Goal: Find contact information: Obtain details needed to contact an individual or organization

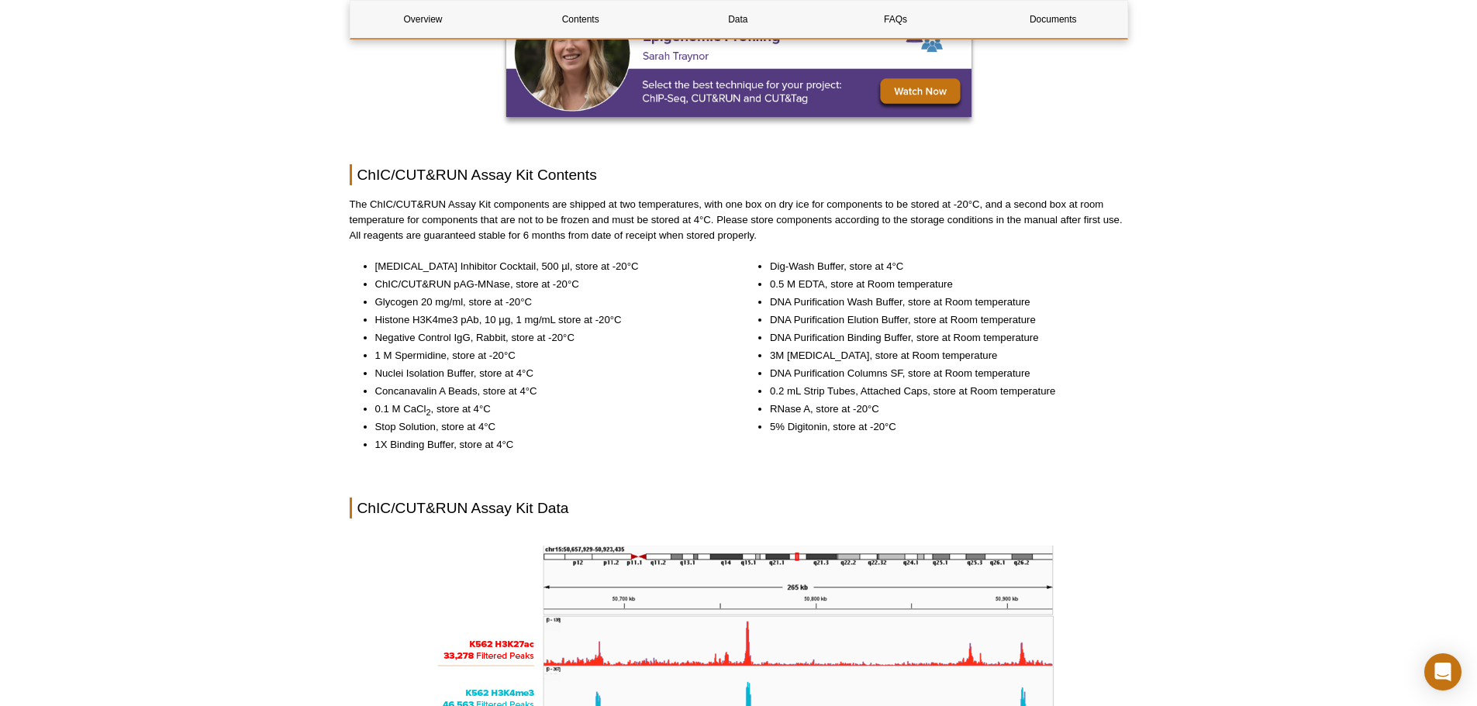
scroll to position [1585, 0]
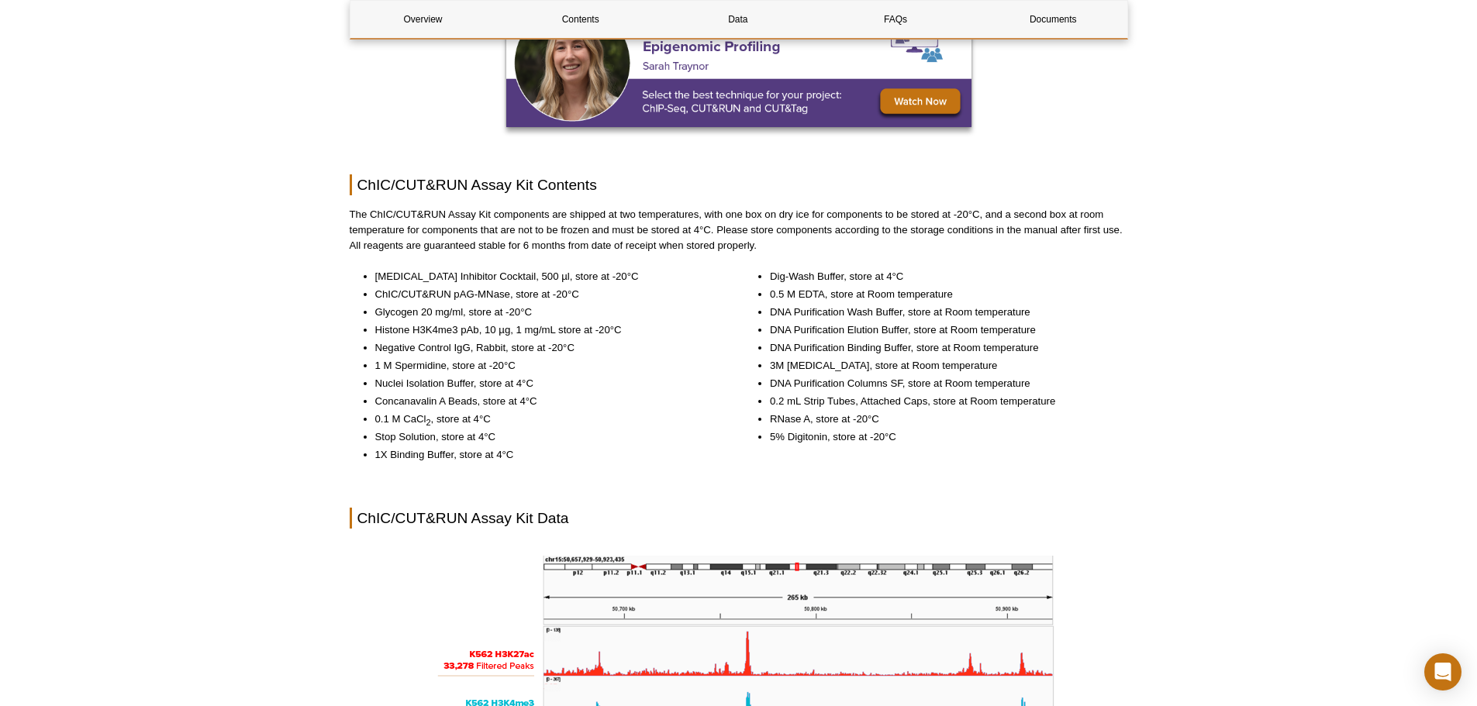
drag, startPoint x: 374, startPoint y: 329, endPoint x: 479, endPoint y: 331, distance: 104.7
click at [479, 331] on li "Histone H3K4me3 pAb, 10 µg, 1 mg/mL store at -20°C" at bounding box center [546, 331] width 343 height 16
copy li "Histone H3K4me3 pAb"
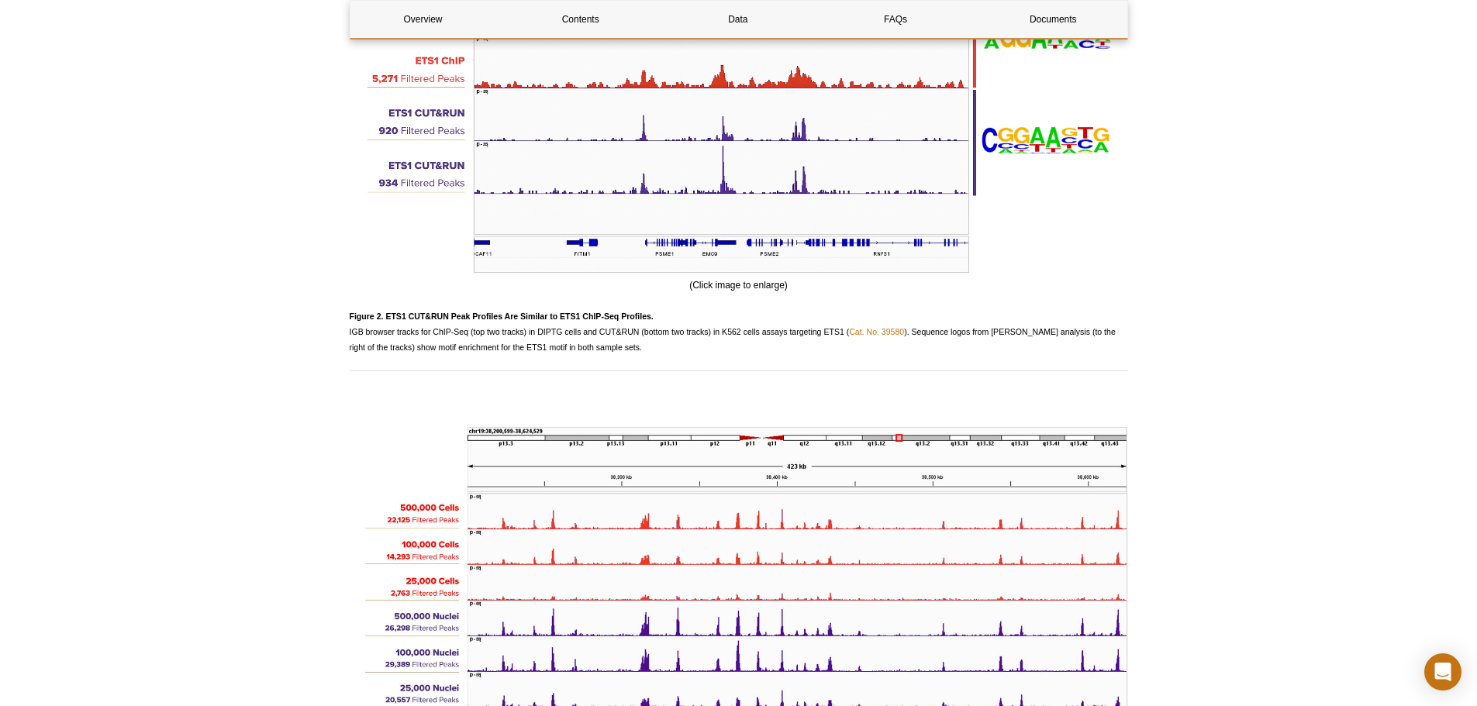
scroll to position [2526, 0]
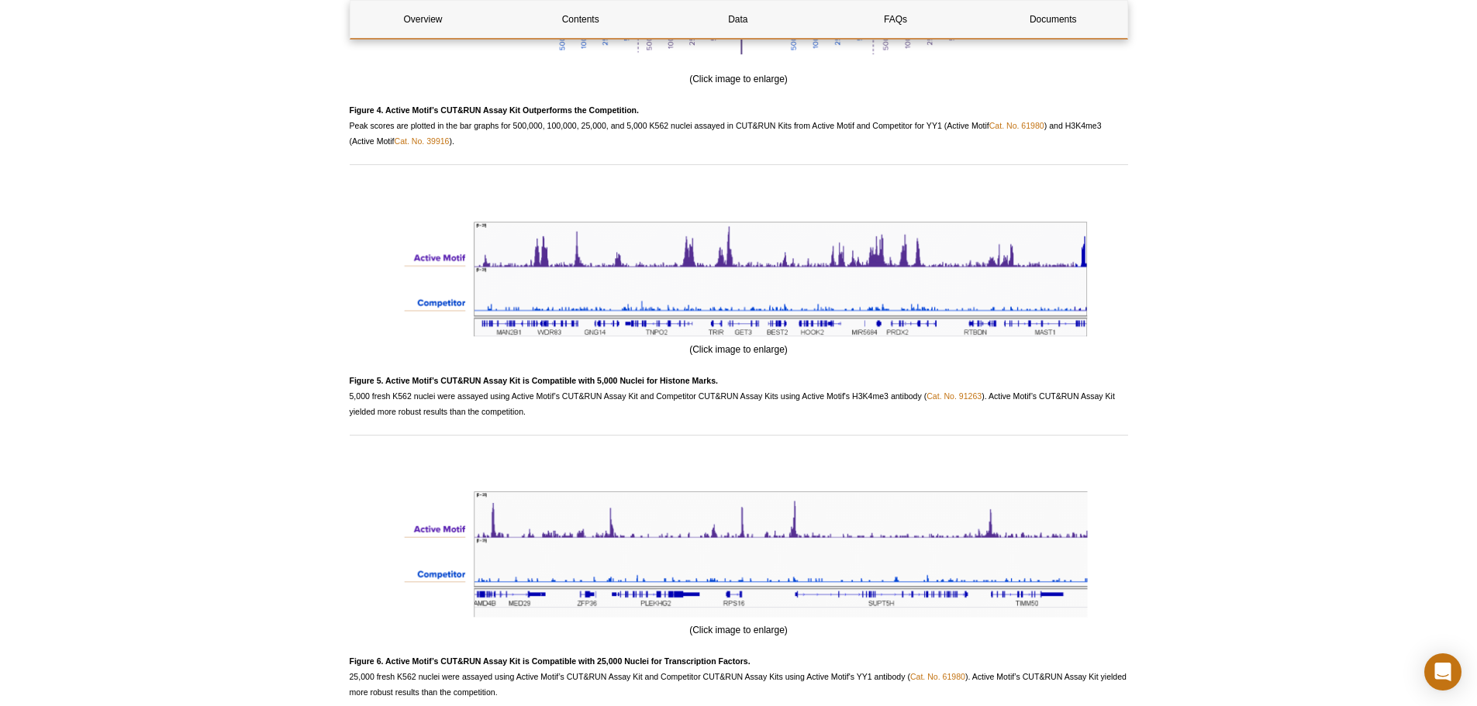
drag, startPoint x: 290, startPoint y: 413, endPoint x: 289, endPoint y: 517, distance: 103.9
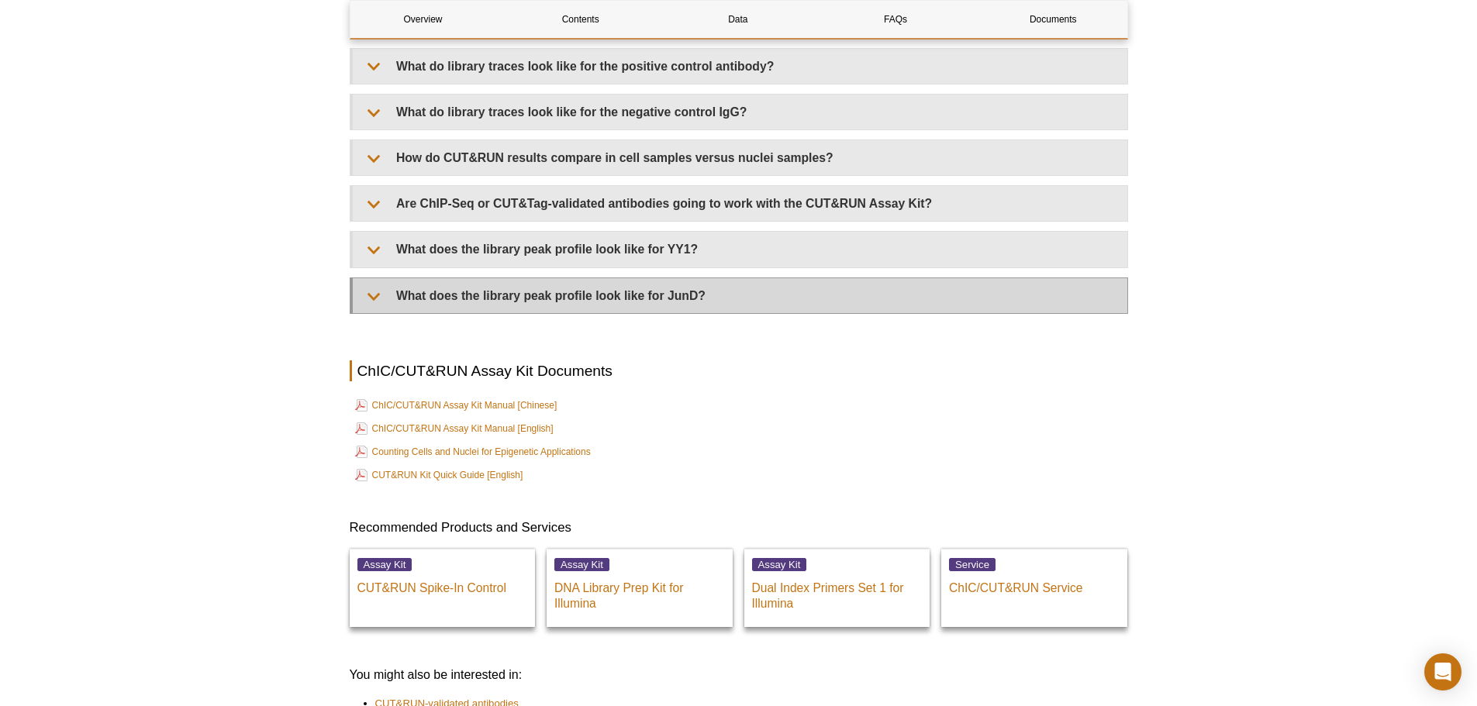
scroll to position [4954, 0]
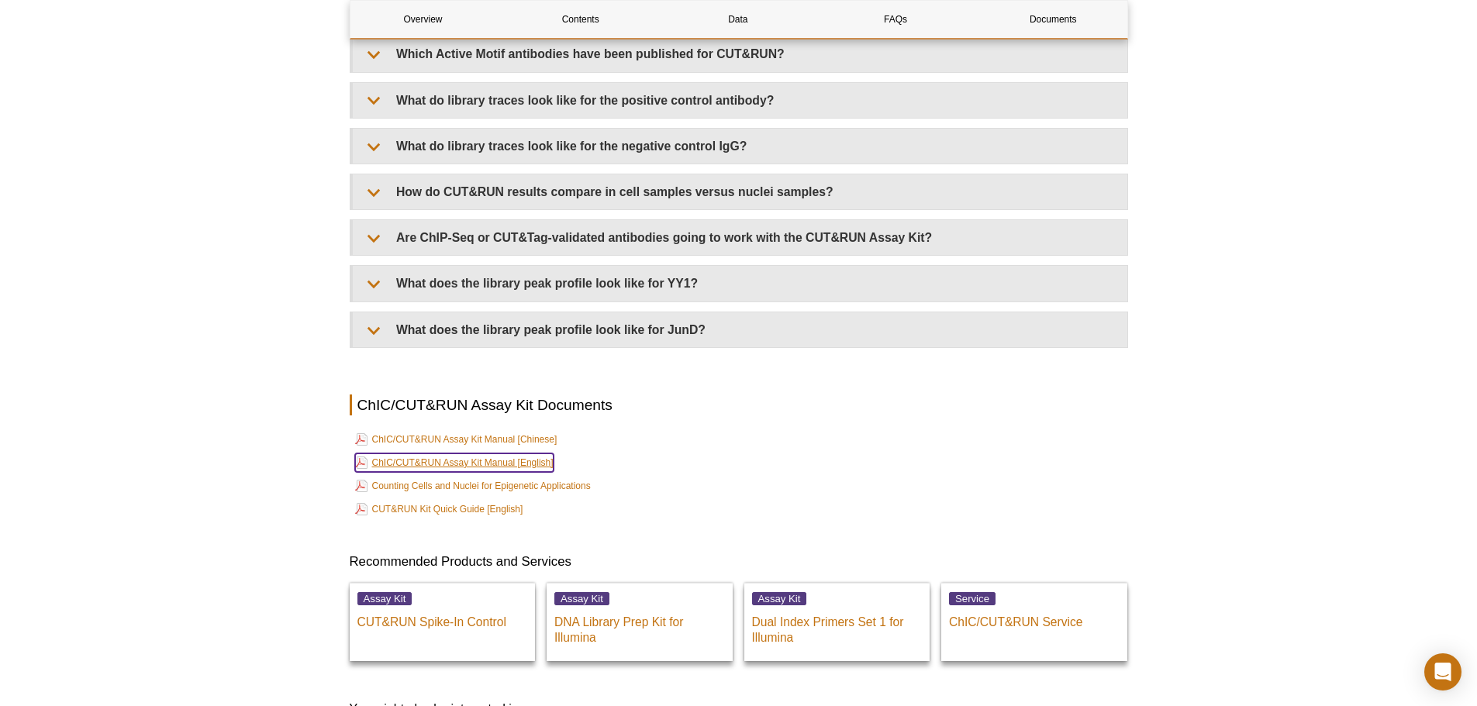
click at [459, 455] on link "ChIC/CUT&RUN Assay Kit Manual [English]" at bounding box center [454, 463] width 198 height 19
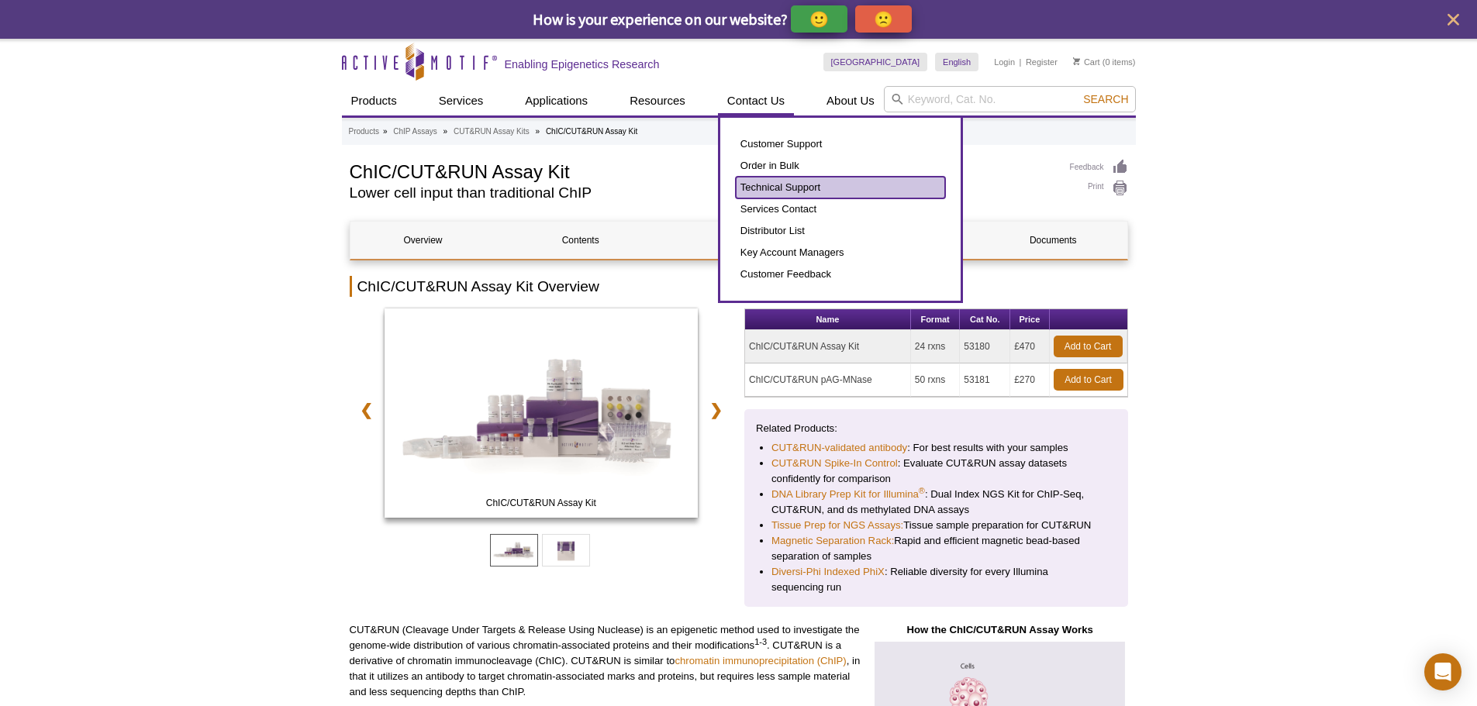
click at [776, 189] on link "Technical Support" at bounding box center [840, 188] width 209 height 22
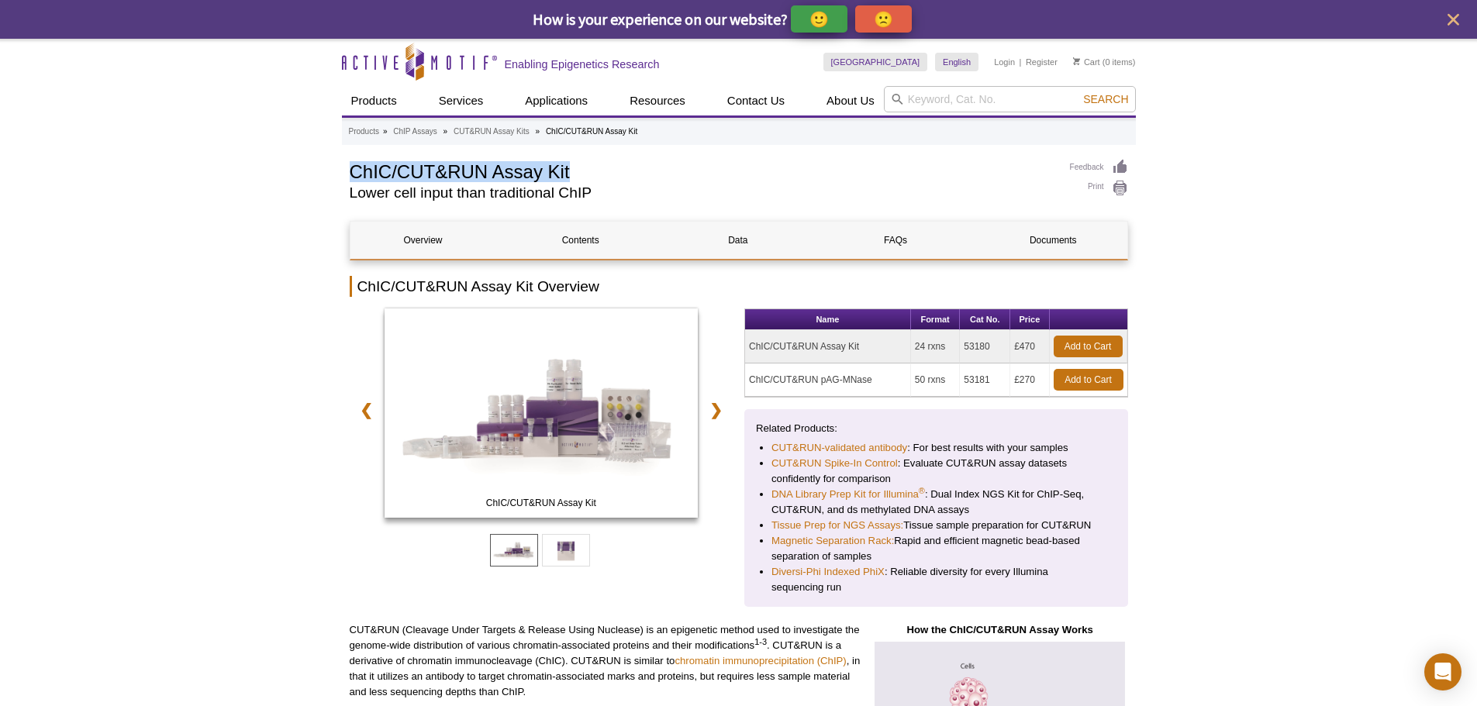
drag, startPoint x: 574, startPoint y: 173, endPoint x: 343, endPoint y: 171, distance: 231.1
copy h1 "ChIC/CUT&RUN Assay Kit"
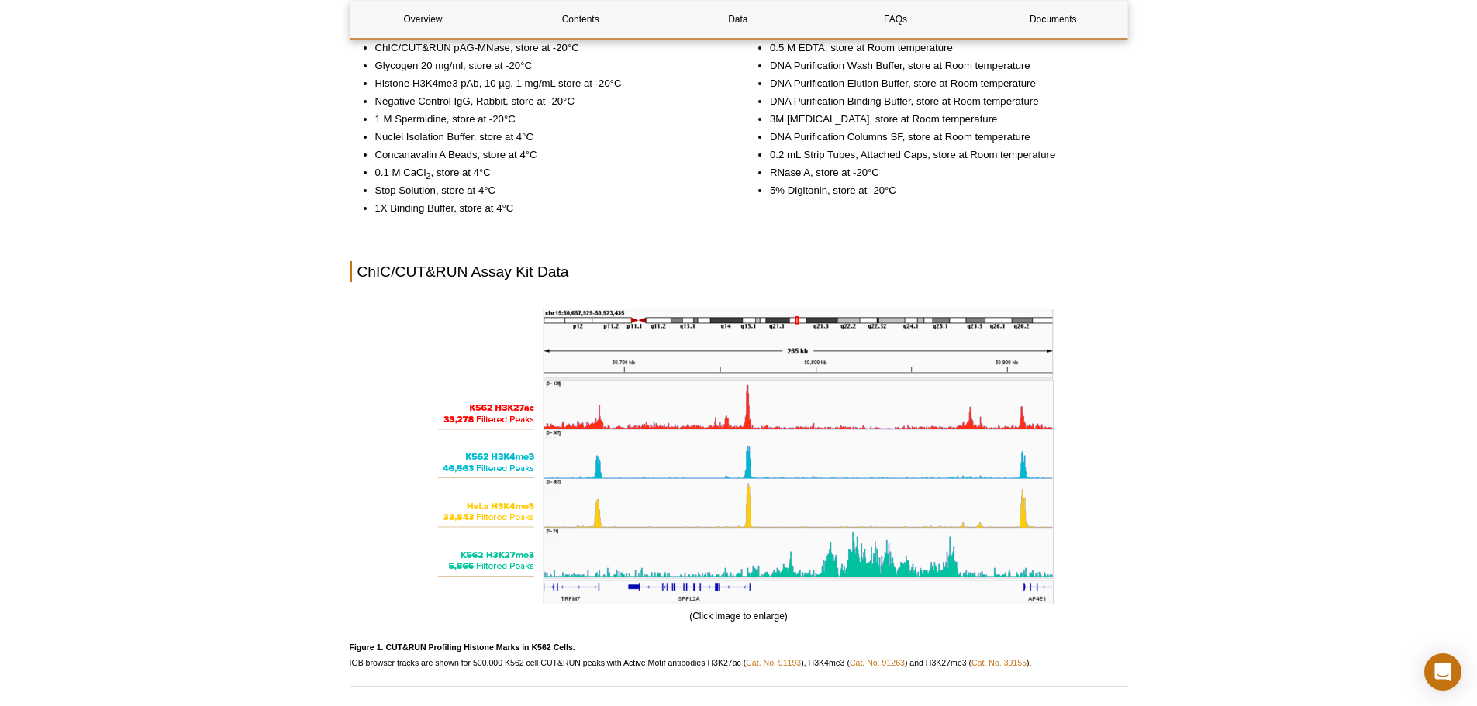
scroll to position [1551, 0]
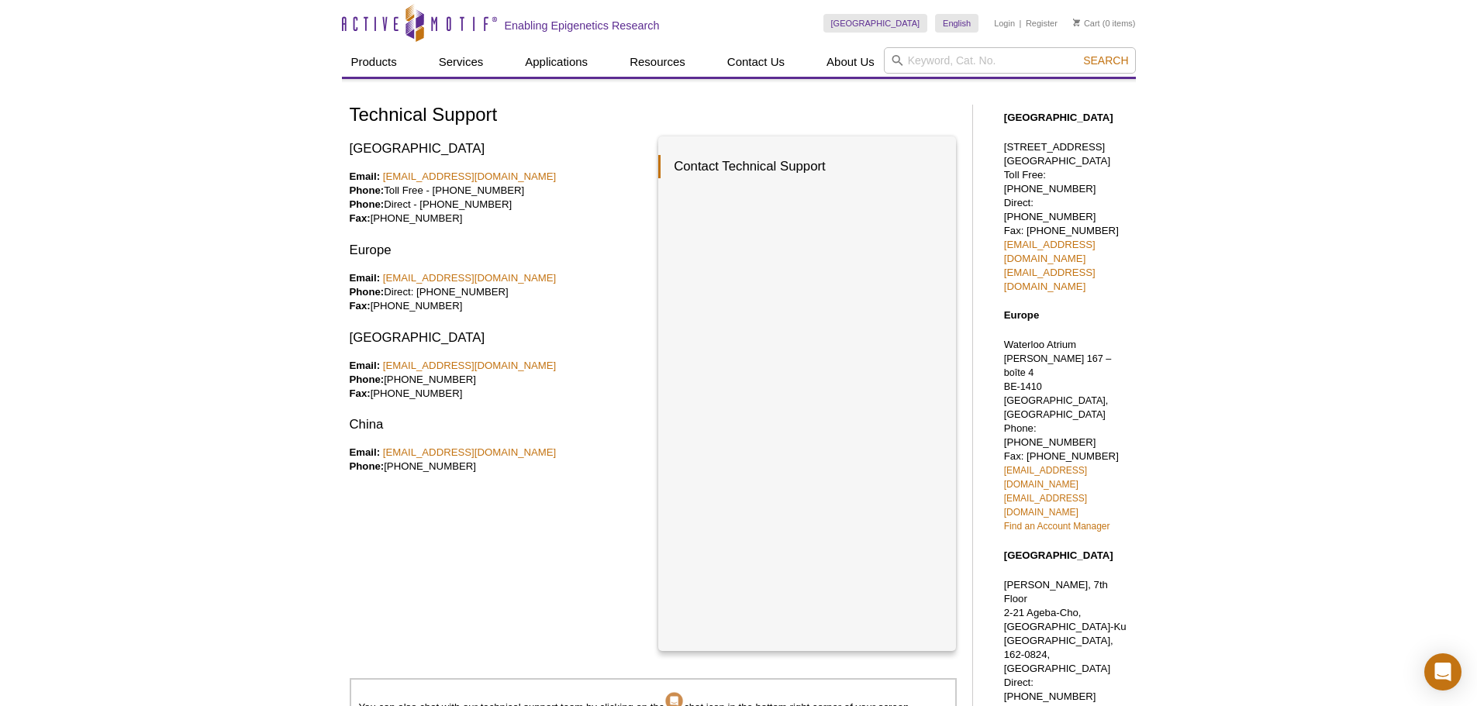
click at [636, 535] on div "North America Email: tech_service@activemotif.com Phone: Toll Free - 877 222 95…" at bounding box center [499, 393] width 298 height 515
click at [289, 385] on div "Active Motif Logo Enabling Epigenetics Research 0 Search Skip to content Active…" at bounding box center [738, 565] width 1477 height 1130
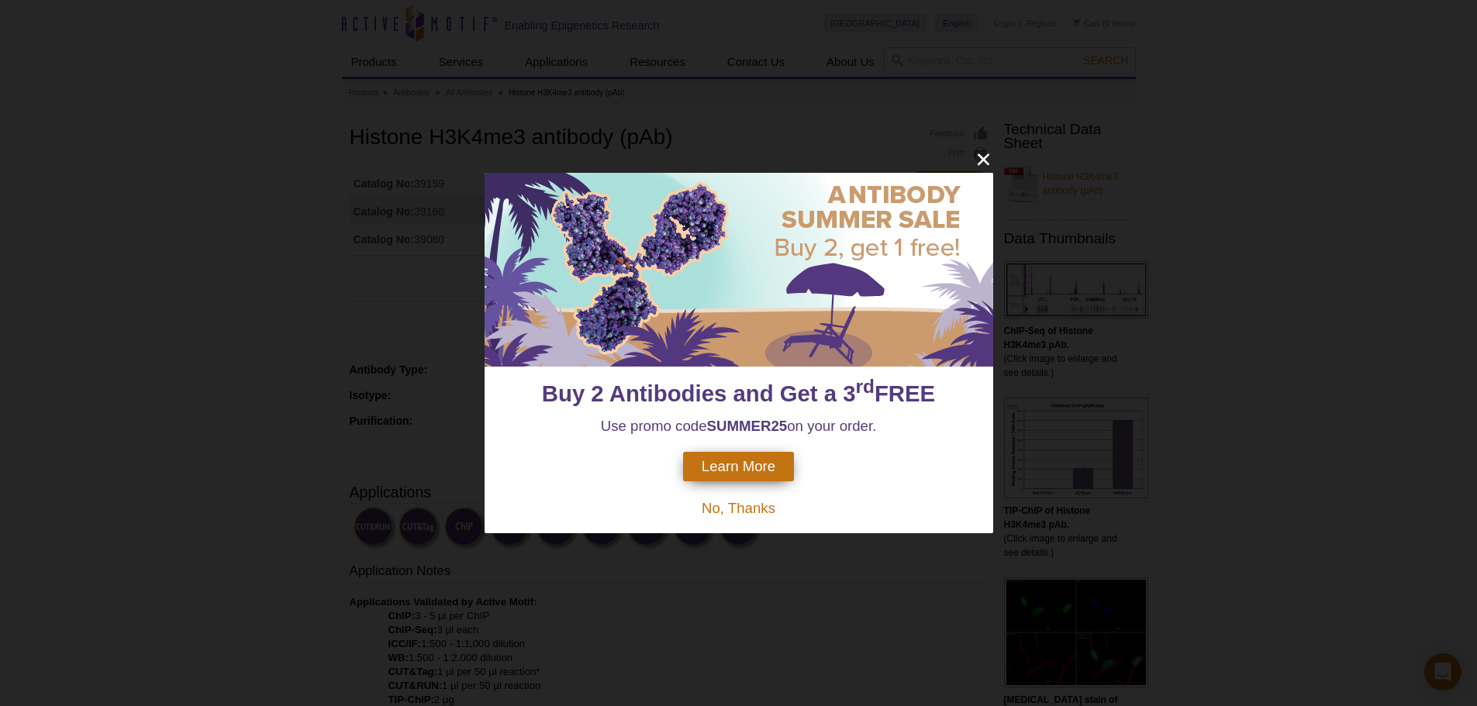
click at [347, 370] on div "Buy 2 Antibodies and Get a 3 rd FREE Use promo code SUMMER25 on your order. Lea…" at bounding box center [738, 353] width 1477 height 706
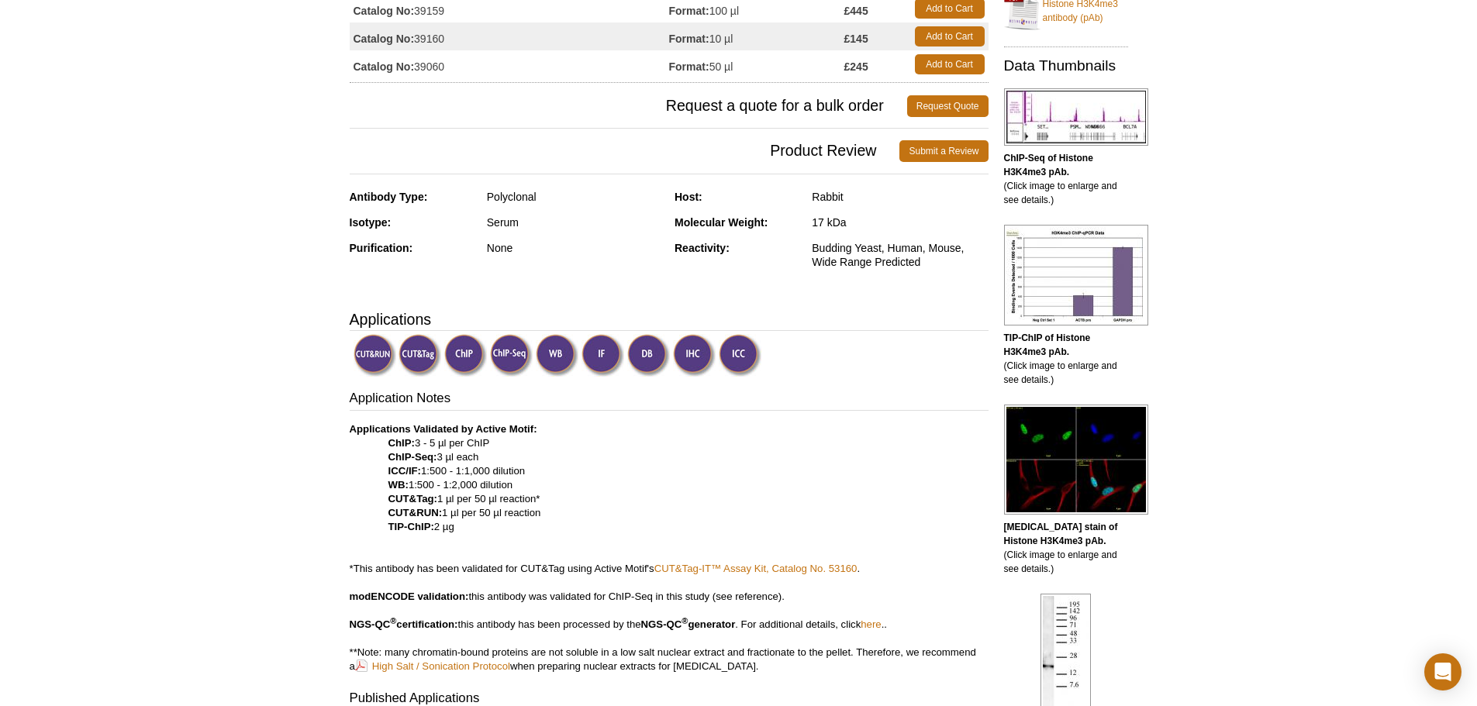
scroll to position [207, 0]
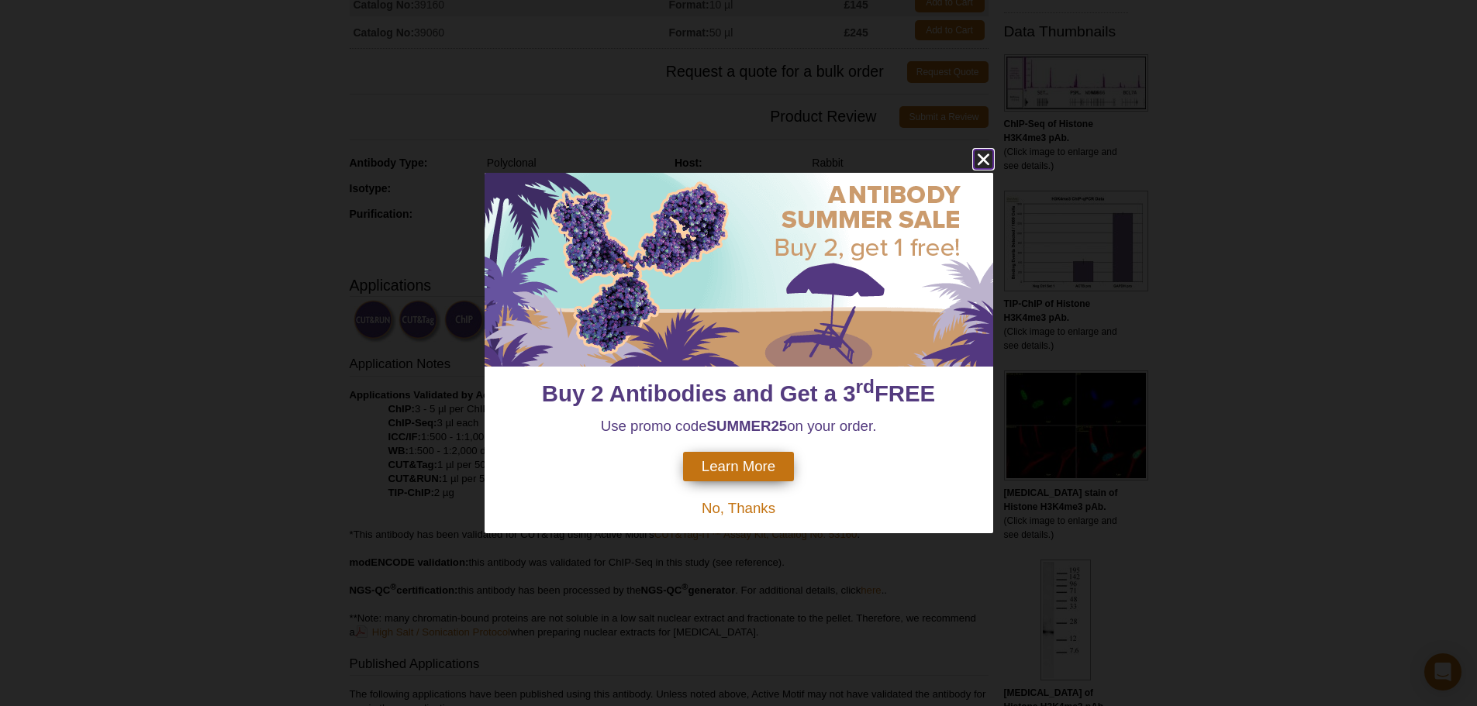
drag, startPoint x: 982, startPoint y: 155, endPoint x: 768, endPoint y: 179, distance: 214.6
click at [982, 155] on icon "close" at bounding box center [983, 159] width 19 height 19
